Goal: Task Accomplishment & Management: Use online tool/utility

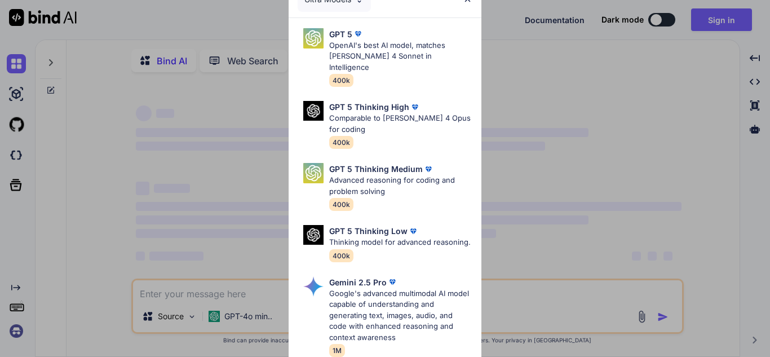
type textarea "x"
click at [147, 247] on div "Ultra Models GPT 5 OpenAI's best AI model, matches [PERSON_NAME] 4 Sonnet in In…" at bounding box center [385, 178] width 770 height 357
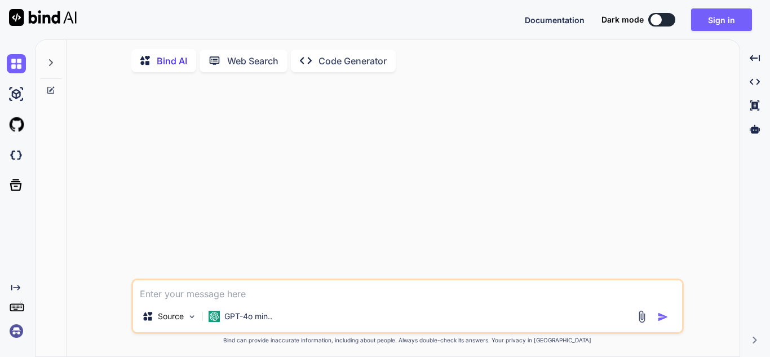
click at [200, 298] on textarea at bounding box center [407, 290] width 549 height 20
paste textarea "println("bais ::::___>"+bais); // image = Imaging.getBufferedImage(bais); Path …"
type textarea "println("bais ::::___>"+bais); // image = Imaging.getBufferedImage(bais); Path …"
type textarea "x"
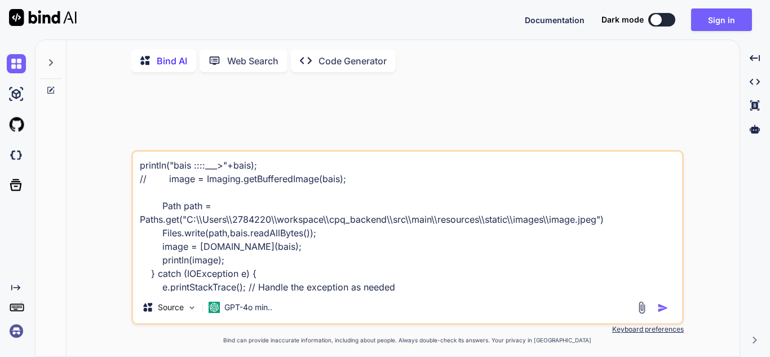
drag, startPoint x: 397, startPoint y: 275, endPoint x: 139, endPoint y: 129, distance: 297.4
click at [139, 129] on div "println("bais ::::___>"+bais); // image = Imaging.getBufferedImage(bais); Path …" at bounding box center [407, 219] width 552 height 277
type textarea "}"
type textarea "x"
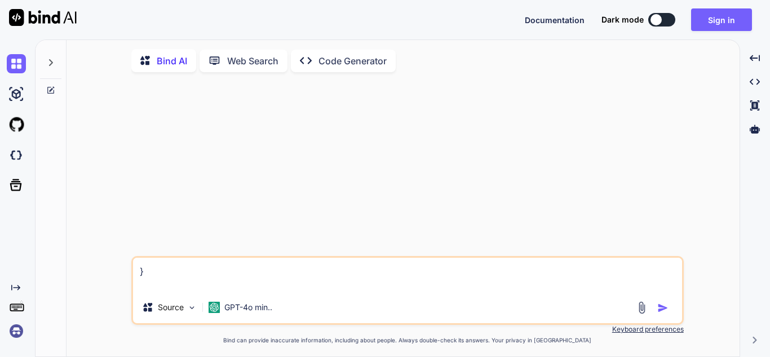
paste textarea "println("bais ::::___>"+bais); // image = Imaging.getBufferedImage(bais); Path …"
type textarea "println("bais ::::___>"+bais); // image = Imaging.getBufferedImage(bais); Path …"
type textarea "x"
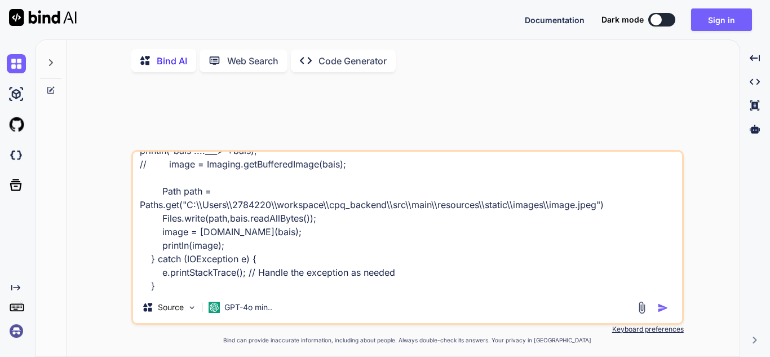
type textarea "println("bais ::::___>"+bais); // image = Imaging.getBufferedImage(bais); Path …"
click at [666, 309] on img "button" at bounding box center [662, 307] width 11 height 11
type textarea "x"
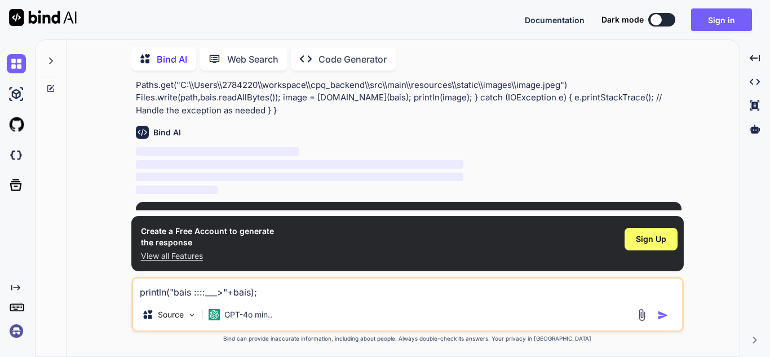
scroll to position [78, 0]
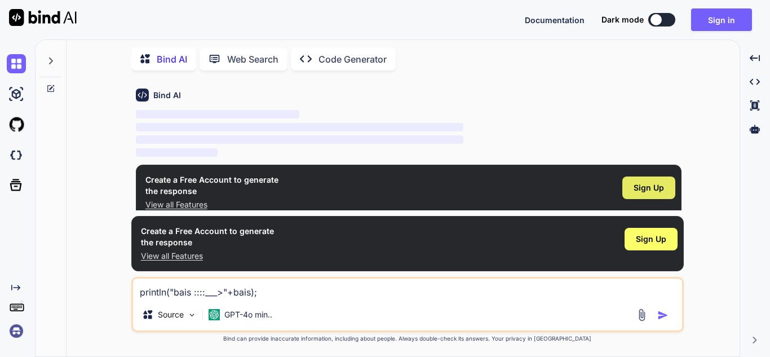
click at [639, 185] on span "Sign Up" at bounding box center [649, 187] width 30 height 11
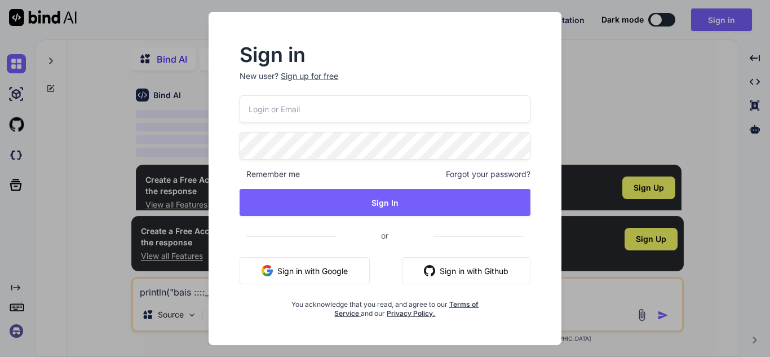
click at [306, 276] on button "Sign in with Google" at bounding box center [305, 270] width 130 height 27
click at [631, 98] on div "Sign in New user? Sign up for free Remember me Forgot your password? Sign In or…" at bounding box center [385, 178] width 770 height 357
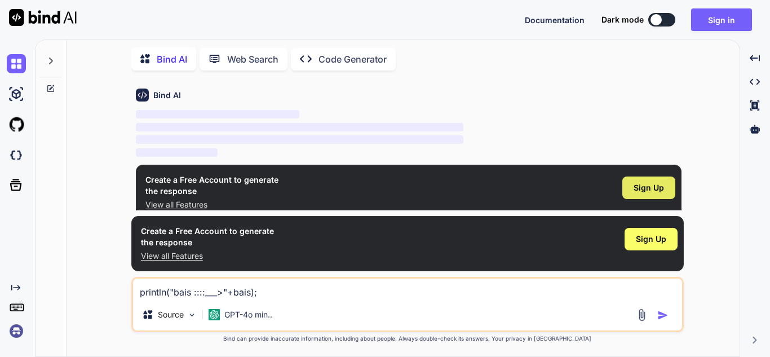
click at [656, 182] on span "Sign Up" at bounding box center [649, 187] width 30 height 11
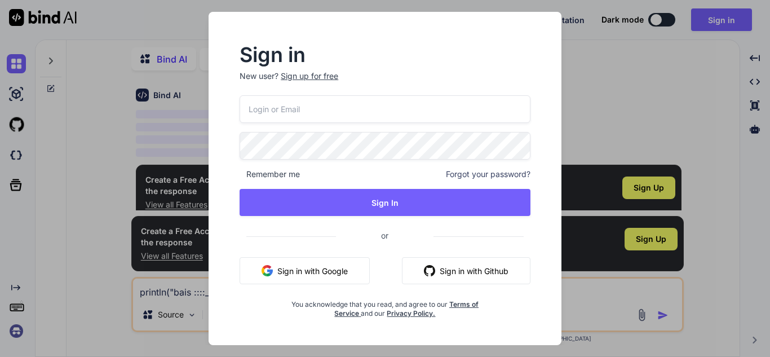
click at [294, 105] on input "email" at bounding box center [385, 109] width 291 height 28
type input "[EMAIL_ADDRESS][DOMAIN_NAME]"
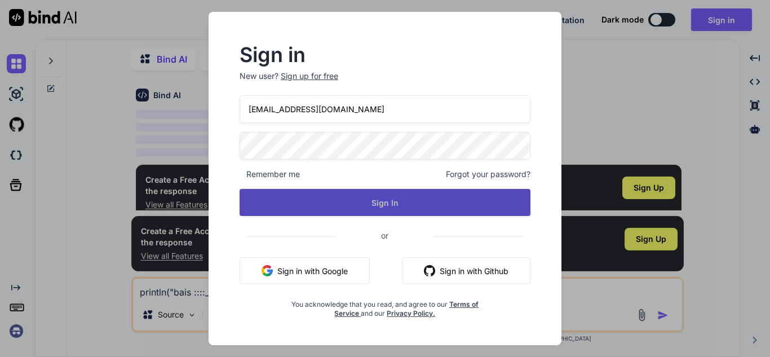
click at [343, 205] on button "Sign In" at bounding box center [385, 202] width 291 height 27
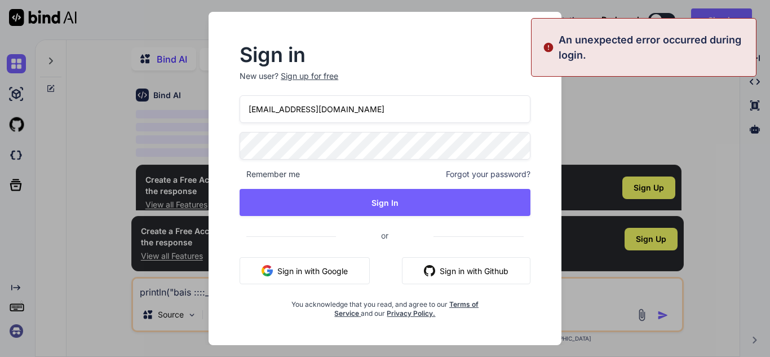
click at [571, 99] on div "Sign in New user? Sign up for free [EMAIL_ADDRESS][DOMAIN_NAME] Remember me For…" at bounding box center [385, 178] width 385 height 333
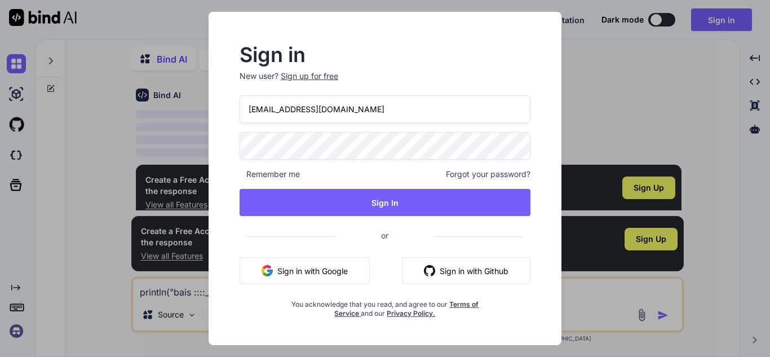
click at [638, 117] on div "Sign in New user? Sign up for free [EMAIL_ADDRESS][DOMAIN_NAME] Remember me For…" at bounding box center [385, 178] width 770 height 357
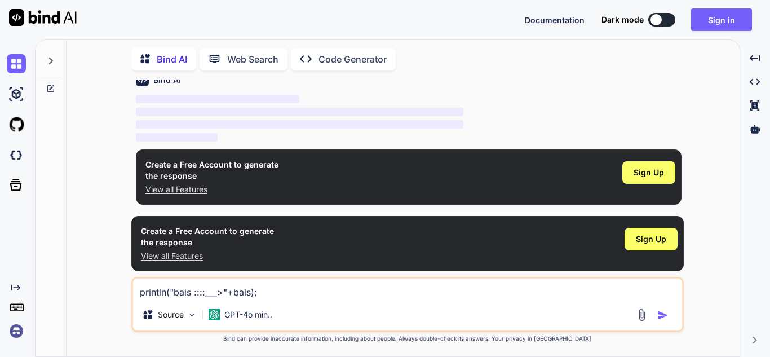
scroll to position [0, 0]
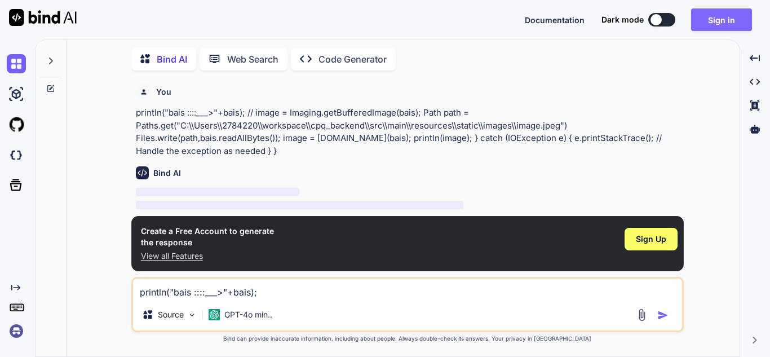
click at [718, 29] on button "Sign in" at bounding box center [721, 19] width 61 height 23
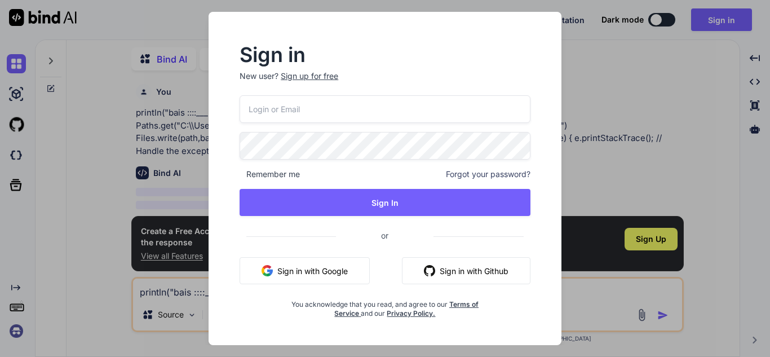
click at [365, 107] on input "email" at bounding box center [385, 109] width 291 height 28
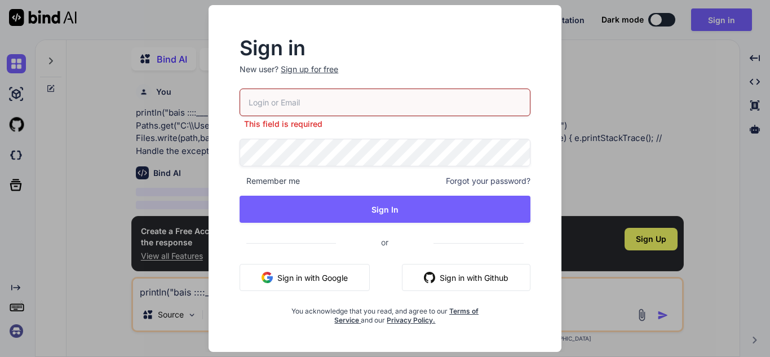
click at [641, 101] on div "Sign in New user? Sign up for free This field is required Remember me Forgot yo…" at bounding box center [385, 178] width 770 height 357
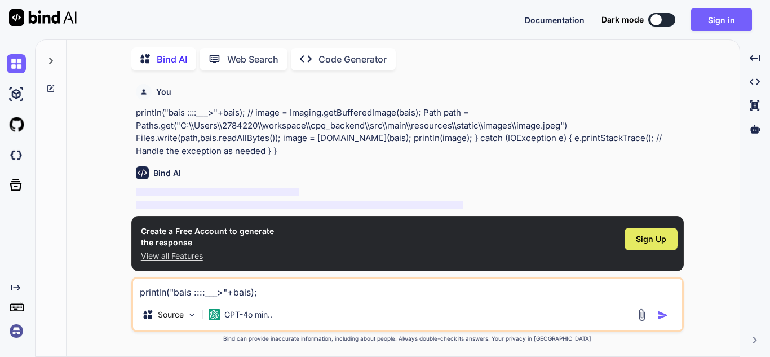
click at [631, 240] on div "Sign Up" at bounding box center [651, 239] width 53 height 23
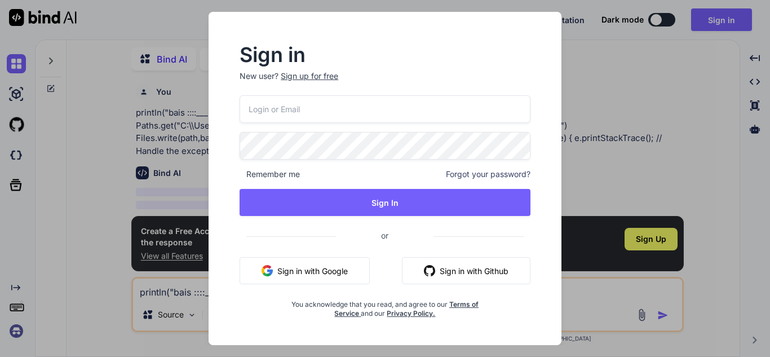
click at [450, 116] on input "email" at bounding box center [385, 109] width 291 height 28
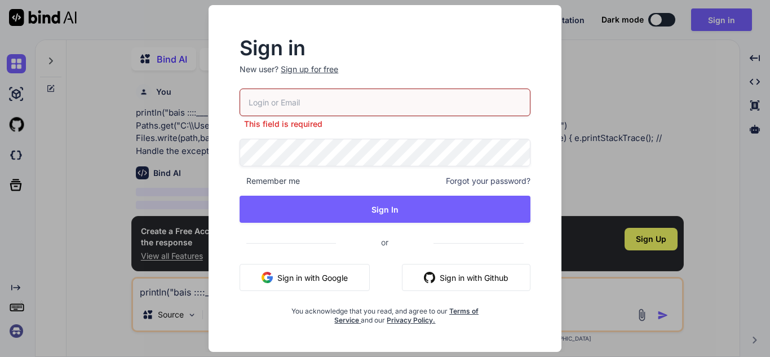
click at [306, 78] on p "New user? Sign up for free" at bounding box center [385, 76] width 291 height 25
click at [299, 98] on input "email" at bounding box center [385, 102] width 291 height 28
type input "[EMAIL_ADDRESS][DOMAIN_NAME]"
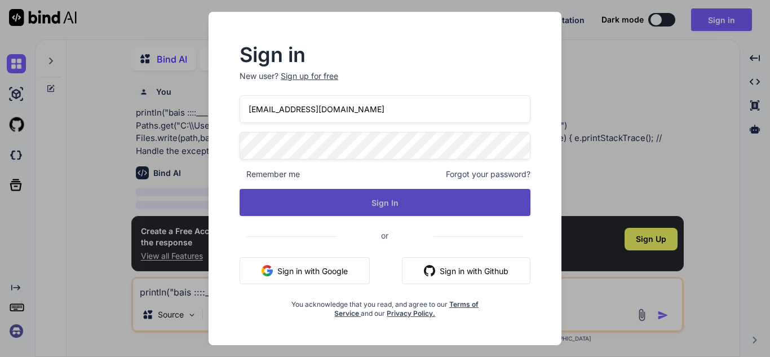
click at [324, 196] on button "Sign In" at bounding box center [385, 202] width 291 height 27
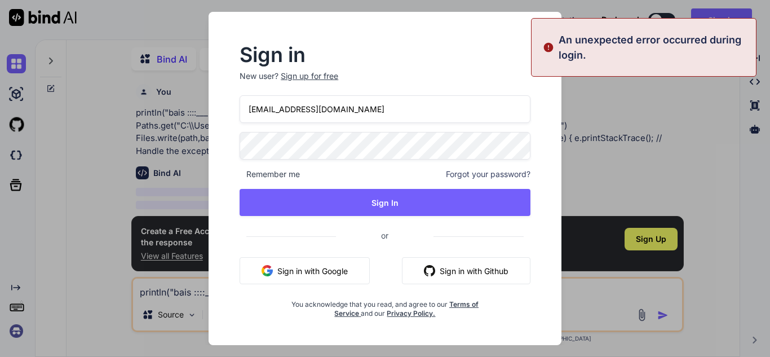
click at [615, 114] on div "Sign in New user? Sign up for free [EMAIL_ADDRESS][DOMAIN_NAME] Remember me For…" at bounding box center [385, 178] width 770 height 357
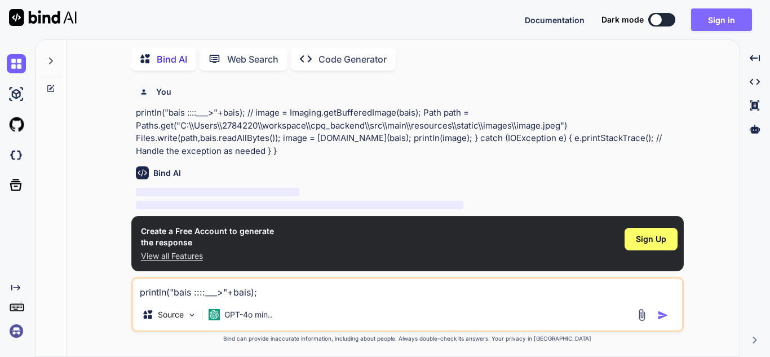
click at [701, 23] on button "Sign in" at bounding box center [721, 19] width 61 height 23
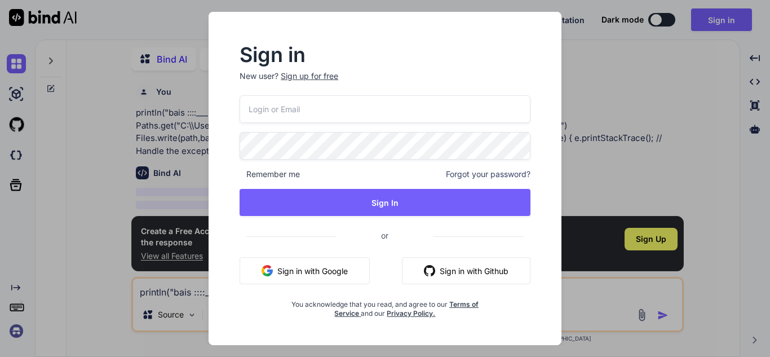
click at [333, 266] on button "Sign in with Google" at bounding box center [305, 270] width 130 height 27
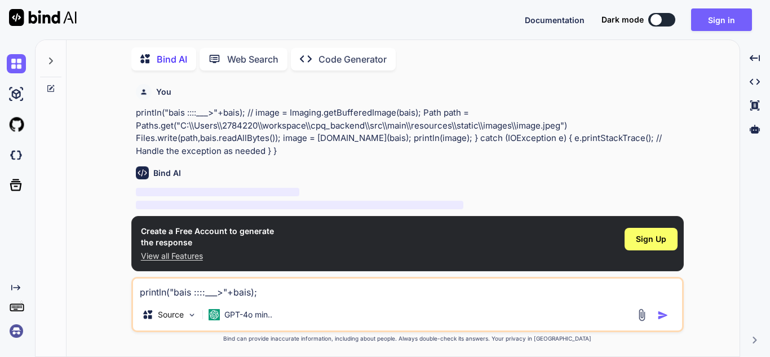
click at [569, 87] on div "You" at bounding box center [409, 92] width 546 height 16
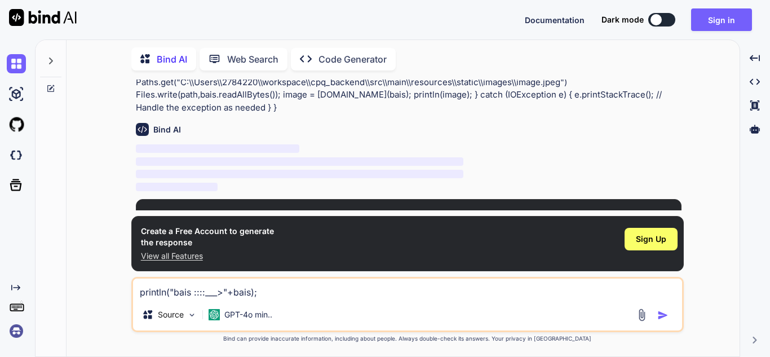
scroll to position [42, 0]
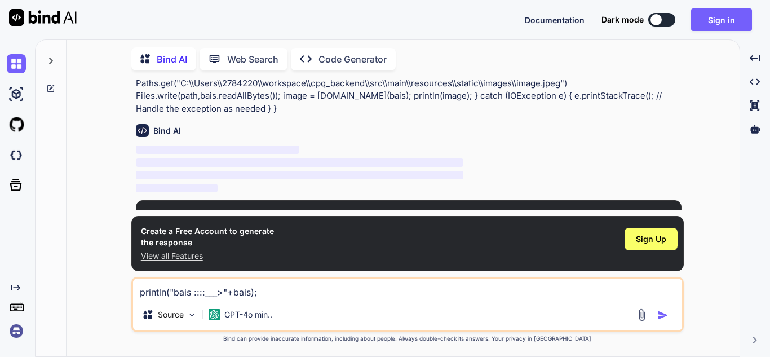
click at [716, 65] on div "Bind AI Web Search Created with Pixso. Code Generator You println("bais ::::___…" at bounding box center [403, 199] width 673 height 313
click at [722, 22] on button "Sign in" at bounding box center [721, 19] width 61 height 23
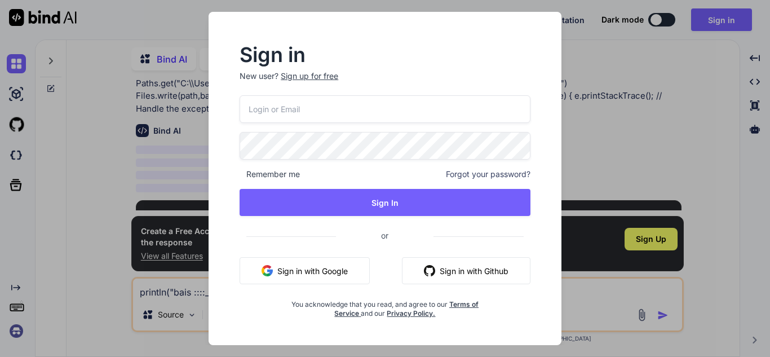
click at [374, 107] on input "email" at bounding box center [385, 109] width 291 height 28
type input "[EMAIL_ADDRESS][DOMAIN_NAME]"
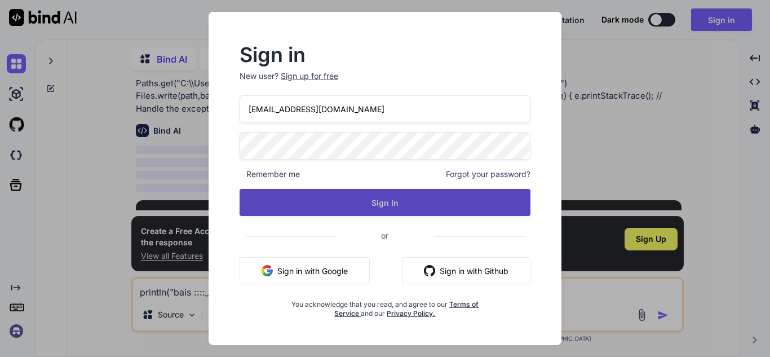
click at [352, 205] on button "Sign In" at bounding box center [385, 202] width 291 height 27
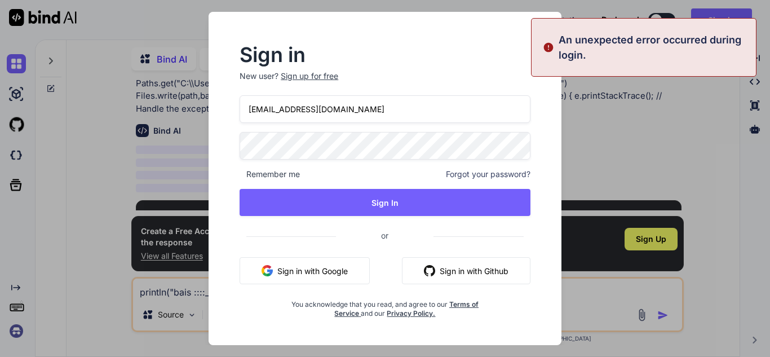
click at [616, 156] on div "Sign in New user? Sign up for free [EMAIL_ADDRESS][DOMAIN_NAME] Remember me For…" at bounding box center [385, 178] width 770 height 357
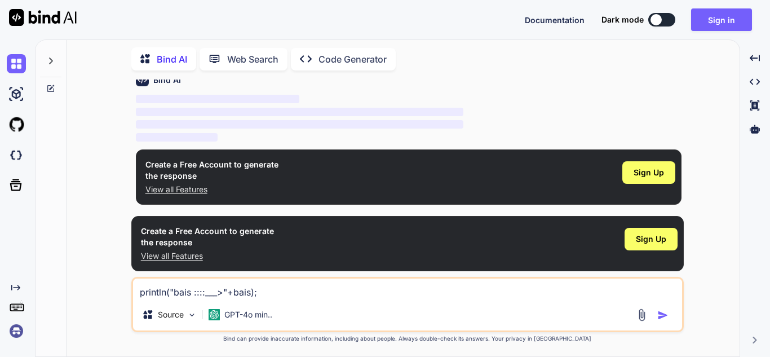
scroll to position [0, 0]
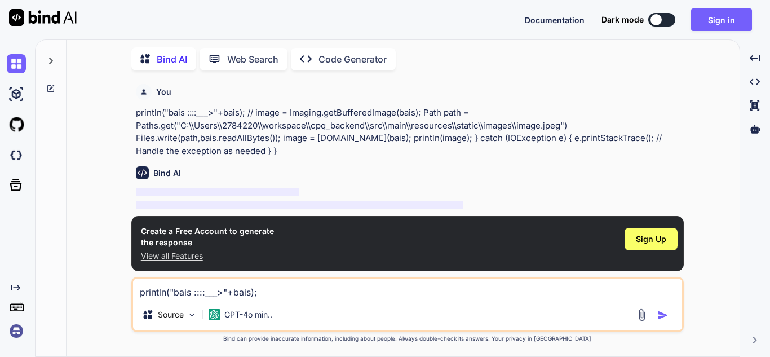
click at [757, 344] on div "Created with Pixso. Created with Pixso. Created with Pixso. Created with Pixso." at bounding box center [755, 202] width 21 height 308
click at [179, 254] on p "View all Features" at bounding box center [207, 255] width 133 height 11
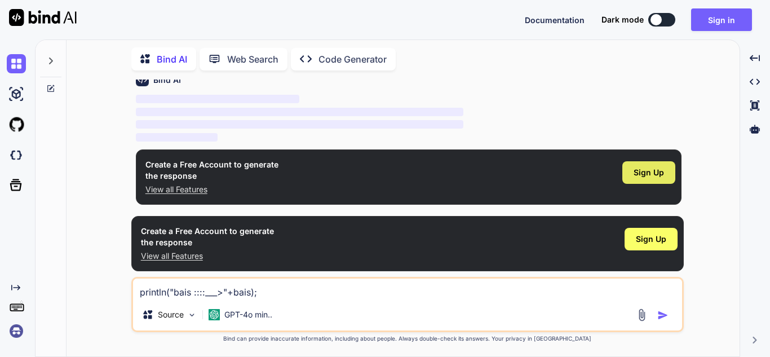
click at [654, 173] on span "Sign Up" at bounding box center [649, 172] width 30 height 11
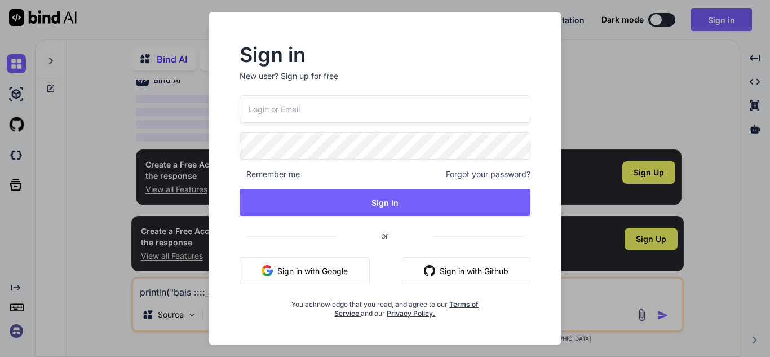
click at [617, 77] on div "Sign in New user? Sign up for free Remember me Forgot your password? Sign In or…" at bounding box center [385, 178] width 770 height 357
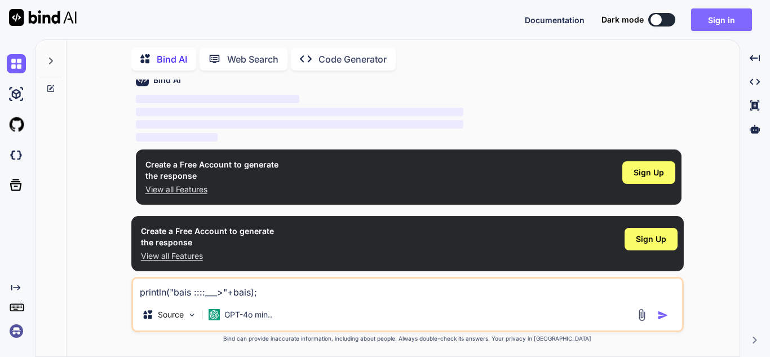
click at [700, 24] on button "Sign in" at bounding box center [721, 19] width 61 height 23
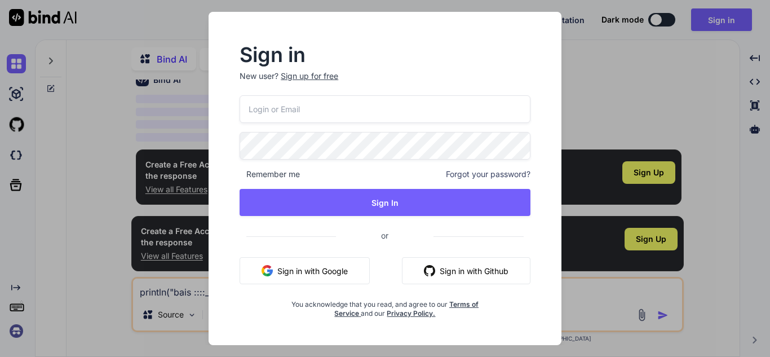
click at [482, 176] on span "Forgot your password?" at bounding box center [488, 174] width 85 height 11
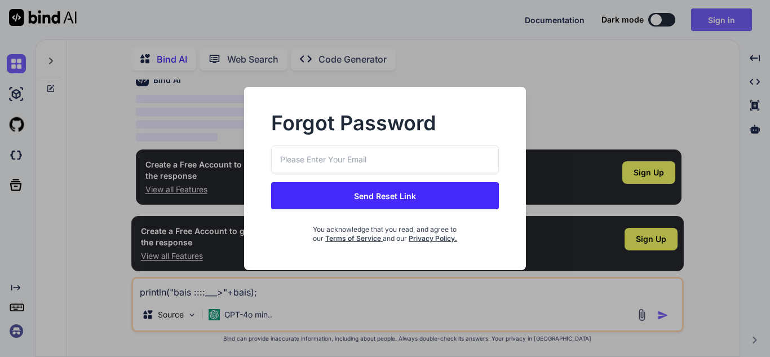
click at [422, 167] on input "email" at bounding box center [385, 159] width 228 height 28
type input "[EMAIL_ADDRESS][DOMAIN_NAME]"
click at [386, 206] on button "Send Reset Link" at bounding box center [385, 195] width 228 height 27
click at [369, 204] on button "Send Reset Link" at bounding box center [385, 195] width 228 height 27
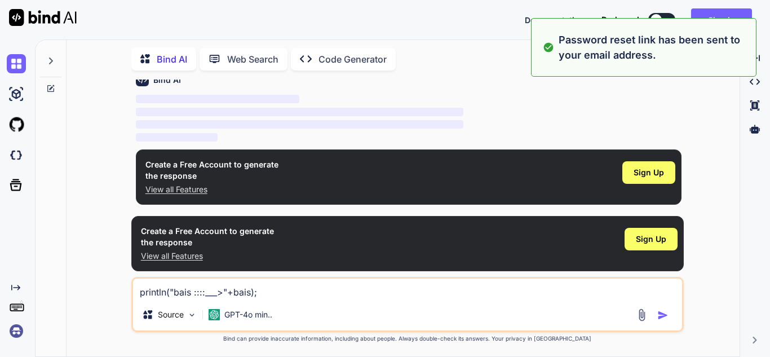
click at [468, 91] on div "Bind AI ‌ ‌ ‌ ‌" at bounding box center [409, 103] width 546 height 79
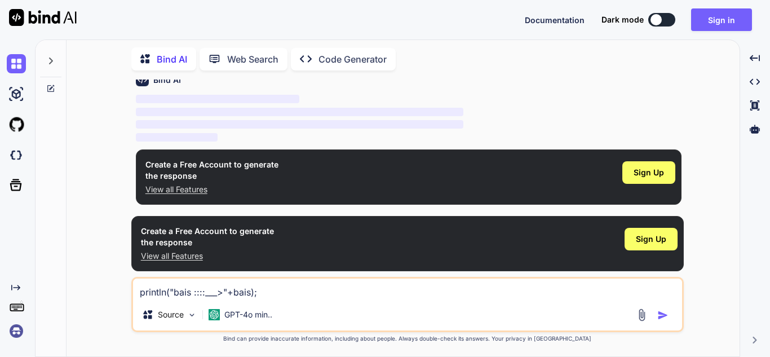
click at [544, 108] on p "‌" at bounding box center [409, 112] width 546 height 13
click at [709, 17] on button "Sign in" at bounding box center [721, 19] width 61 height 23
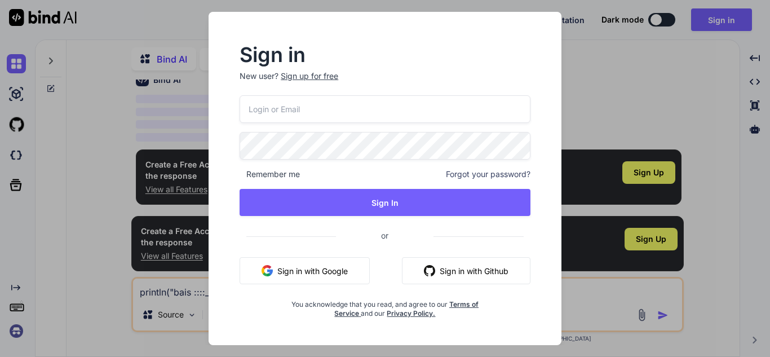
click at [304, 75] on div "Sign up for free" at bounding box center [309, 75] width 57 height 11
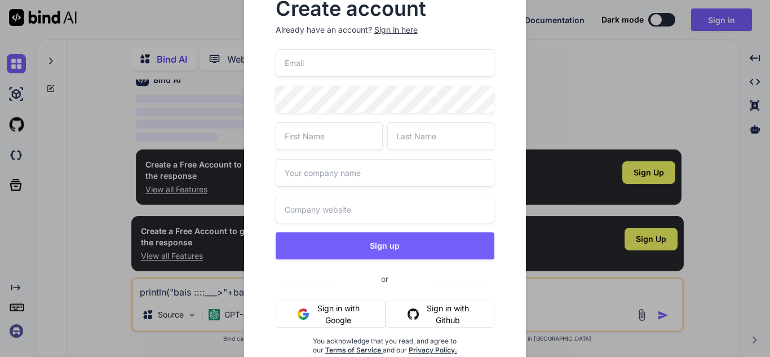
click at [321, 65] on input "email" at bounding box center [385, 63] width 219 height 28
type input "[EMAIL_ADDRESS][DOMAIN_NAME]"
click at [298, 135] on input "text" at bounding box center [329, 136] width 107 height 28
type input "ganesh"
click at [403, 134] on input "text" at bounding box center [440, 136] width 107 height 28
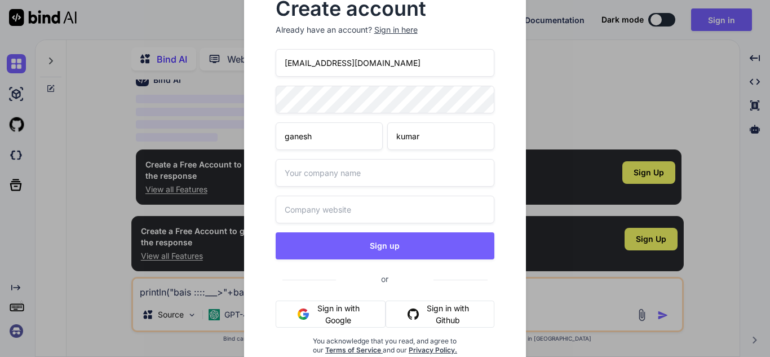
type input "kumar"
click at [342, 180] on input "text" at bounding box center [385, 173] width 219 height 28
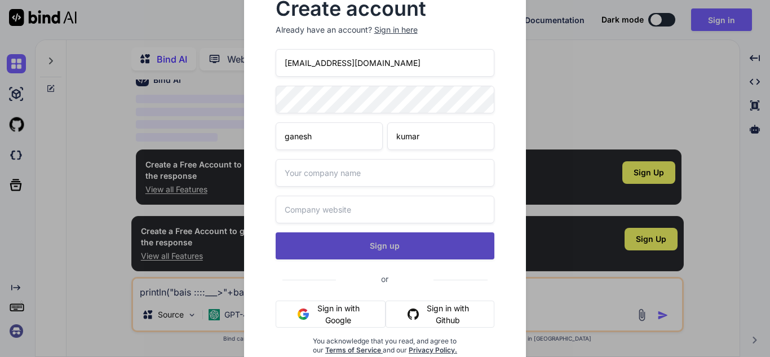
click at [364, 250] on button "Sign up" at bounding box center [385, 245] width 219 height 27
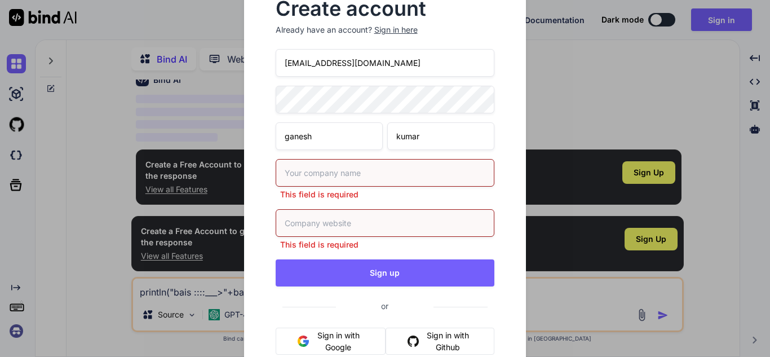
click at [329, 175] on input "text" at bounding box center [385, 173] width 219 height 28
click at [363, 172] on input "text" at bounding box center [385, 173] width 219 height 28
click at [591, 41] on div "Create account Already have an account? Sign in here [EMAIL_ADDRESS][DOMAIN_NAM…" at bounding box center [385, 178] width 770 height 357
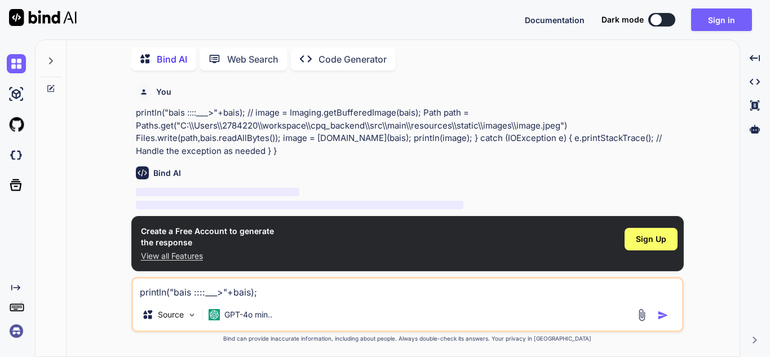
scroll to position [1, 0]
click at [517, 26] on div "Documentation Dark mode Sign in Created with Pixso." at bounding box center [385, 19] width 770 height 39
click at [713, 24] on button "Sign in" at bounding box center [721, 19] width 61 height 23
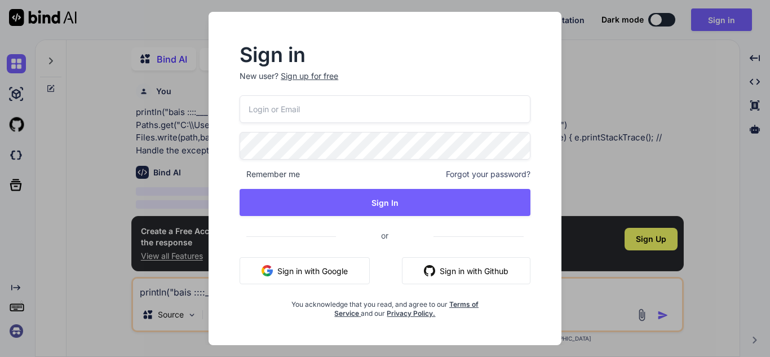
click at [352, 105] on input "email" at bounding box center [385, 109] width 291 height 28
type input "[EMAIL_ADDRESS][DOMAIN_NAME]"
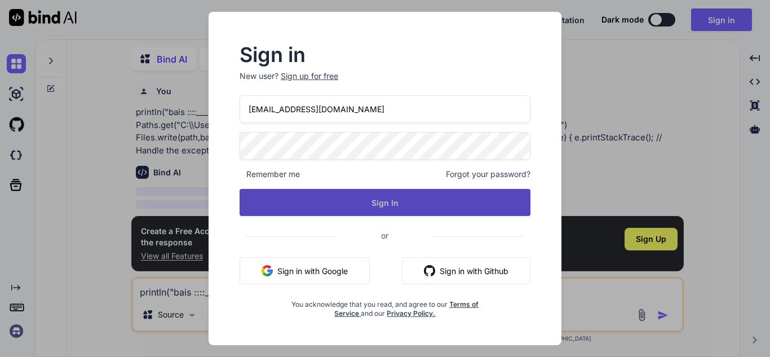
click at [353, 203] on button "Sign In" at bounding box center [385, 202] width 291 height 27
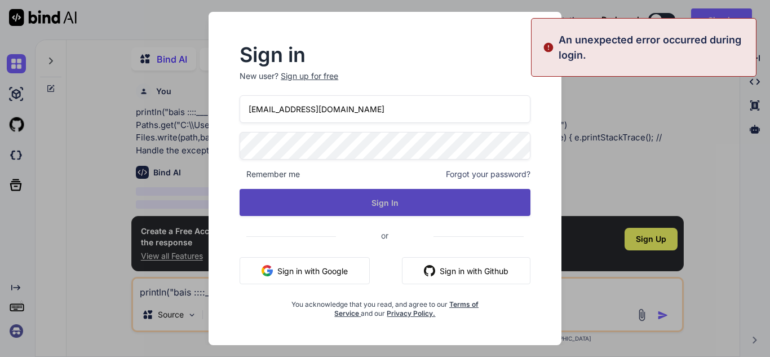
click at [353, 203] on button "Sign In" at bounding box center [385, 202] width 291 height 27
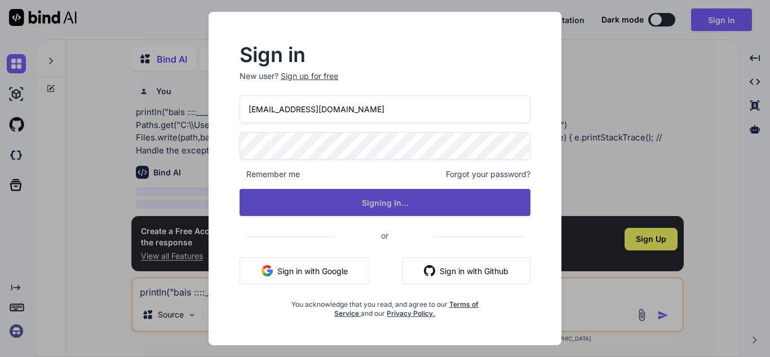
click at [353, 203] on button "Signing In..." at bounding box center [385, 202] width 291 height 27
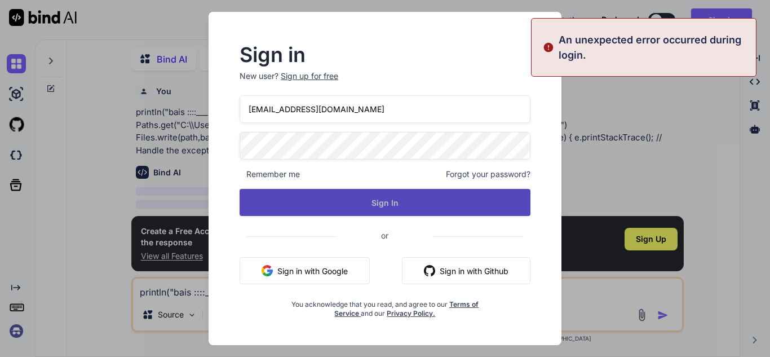
click at [392, 202] on button "Sign In" at bounding box center [385, 202] width 291 height 27
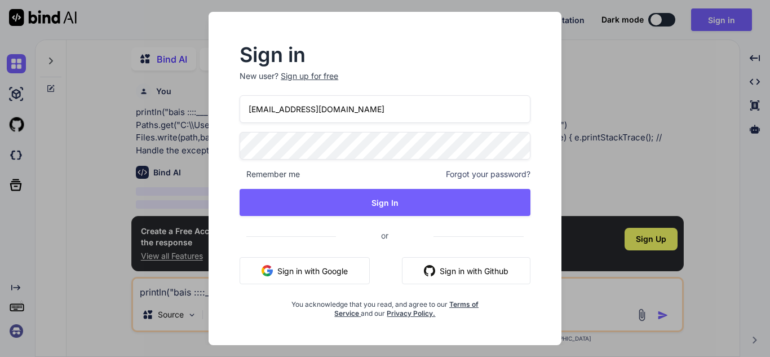
click at [347, 273] on button "Sign in with Google" at bounding box center [305, 270] width 130 height 27
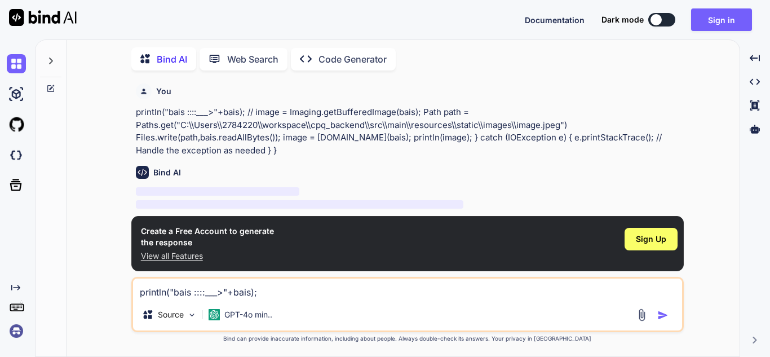
click at [626, 159] on div "Bind AI ‌ ‌ ‌ ‌" at bounding box center [409, 196] width 546 height 79
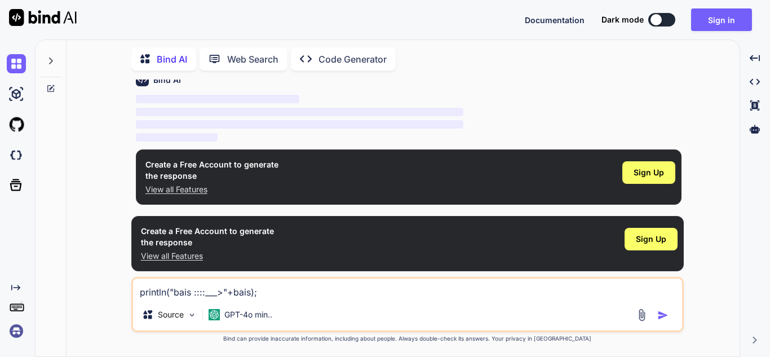
scroll to position [0, 0]
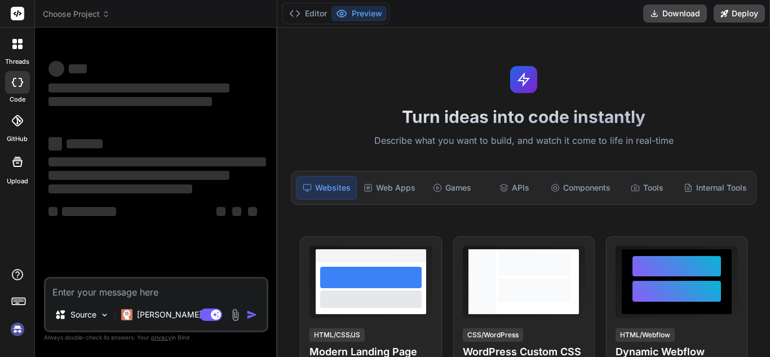
type textarea "println("bais ::::___>"+bais); // image = Imaging.getBufferedImage(bais); Path …"
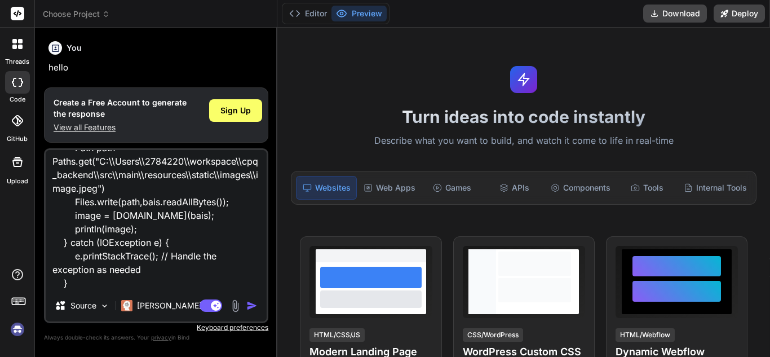
type textarea "x"
type textarea "println("bais ::::___>"+bais); // image = Imaging.getBufferedImage(bais); Path …"
click at [454, 100] on div "Turn ideas into code instantly Describe what you want to build, and watch it co…" at bounding box center [523, 192] width 493 height 329
click at [307, 14] on button "Editor" at bounding box center [308, 14] width 47 height 16
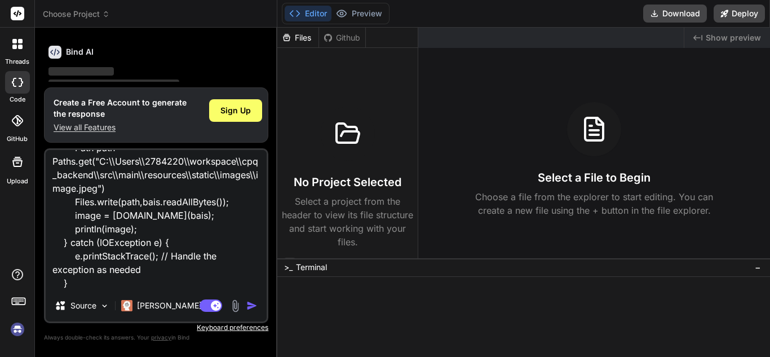
scroll to position [0, 0]
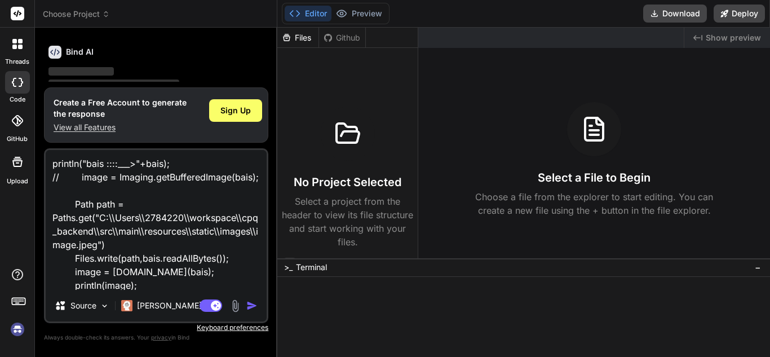
click at [248, 311] on img "button" at bounding box center [251, 305] width 11 height 11
click at [238, 328] on p "Keyboard preferences" at bounding box center [156, 327] width 224 height 9
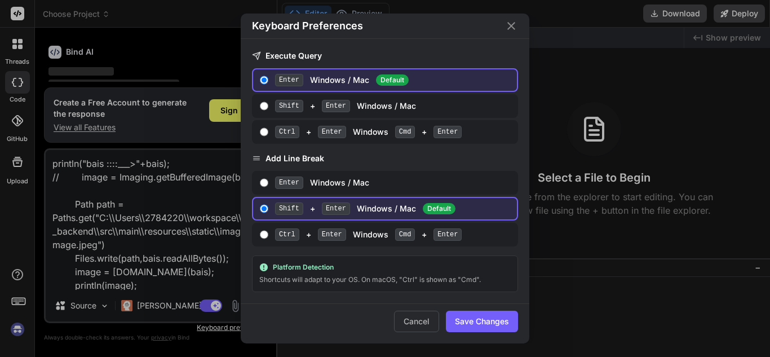
click at [616, 118] on div "Keyboard Preferences Execute Query Enter Windows / Mac Default Shift + Enter Wi…" at bounding box center [385, 178] width 770 height 357
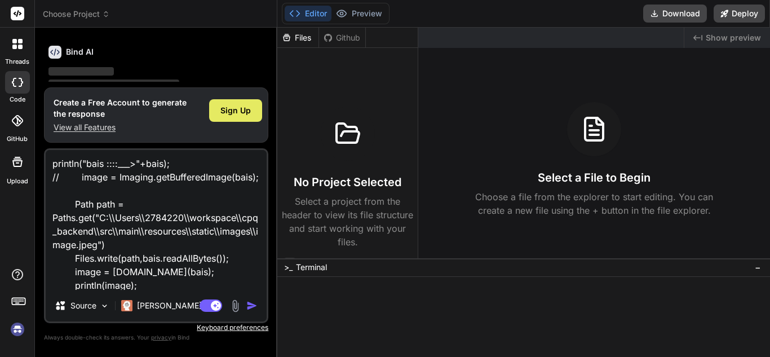
click at [245, 111] on span "Sign Up" at bounding box center [235, 110] width 30 height 11
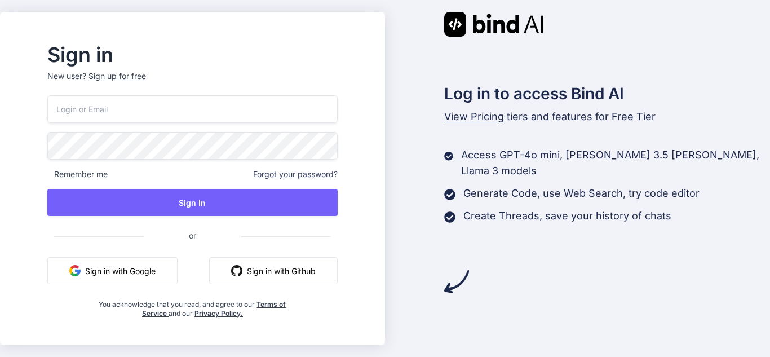
click at [131, 108] on input "email" at bounding box center [192, 109] width 290 height 28
type input "[EMAIL_ADDRESS][DOMAIN_NAME]"
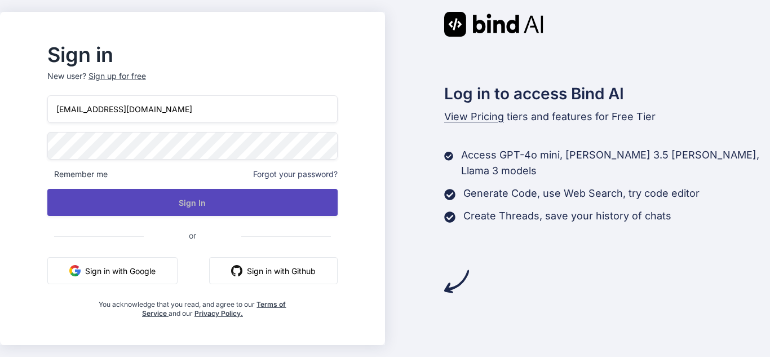
click at [110, 197] on button "Sign In" at bounding box center [192, 202] width 290 height 27
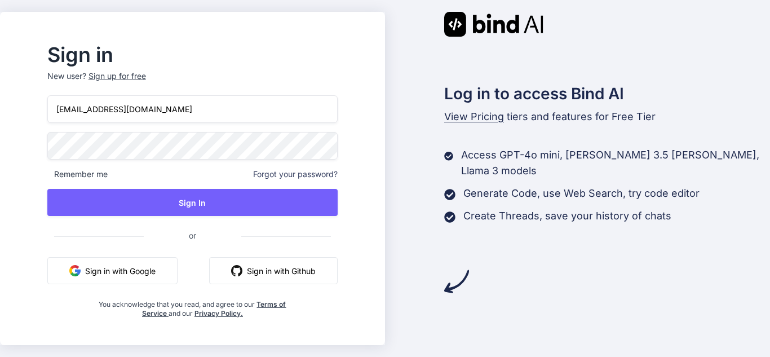
click at [134, 276] on button "Sign in with Google" at bounding box center [112, 270] width 130 height 27
